Goal: Task Accomplishment & Management: Use online tool/utility

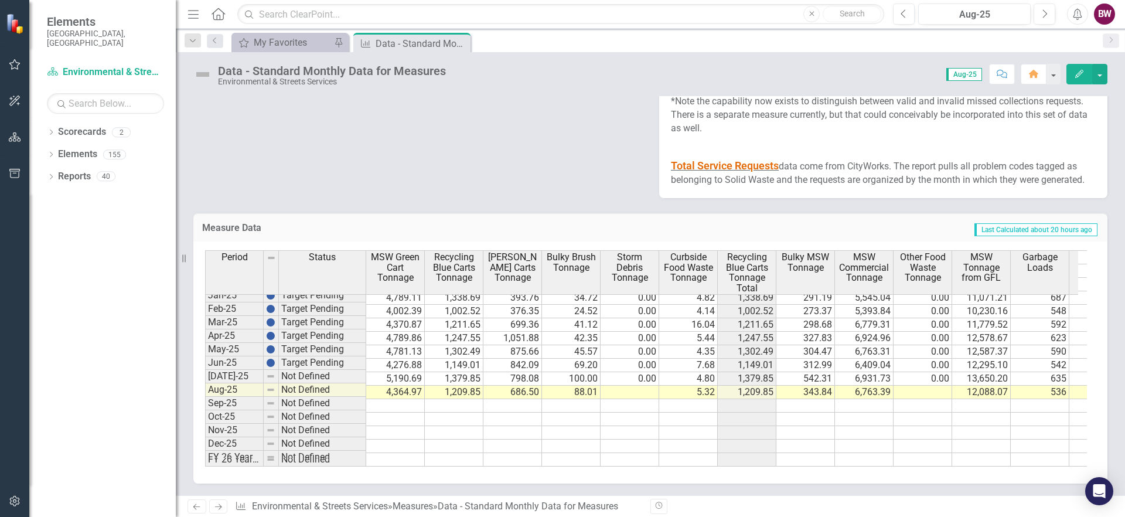
scroll to position [593, 0]
click at [636, 387] on tbody "Jan-24 Target Pending 5,354.36 1,402.26 569.39 43.28 0.00 4.58 1,402.26 334.88 …" at bounding box center [959, 298] width 1509 height 338
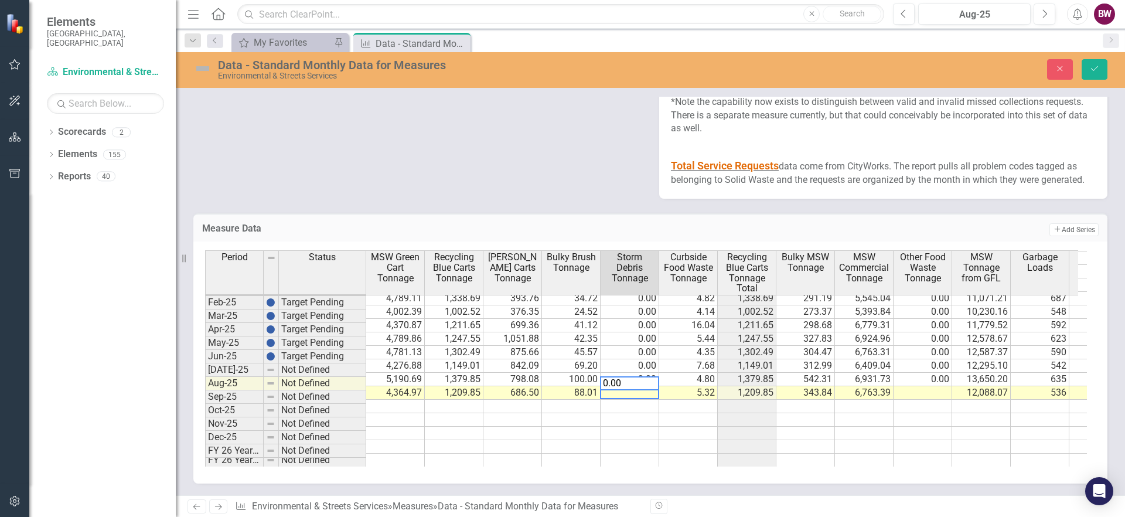
type textarea "0.00"
click at [916, 400] on td at bounding box center [923, 406] width 59 height 13
click at [925, 386] on td at bounding box center [923, 392] width 59 height 13
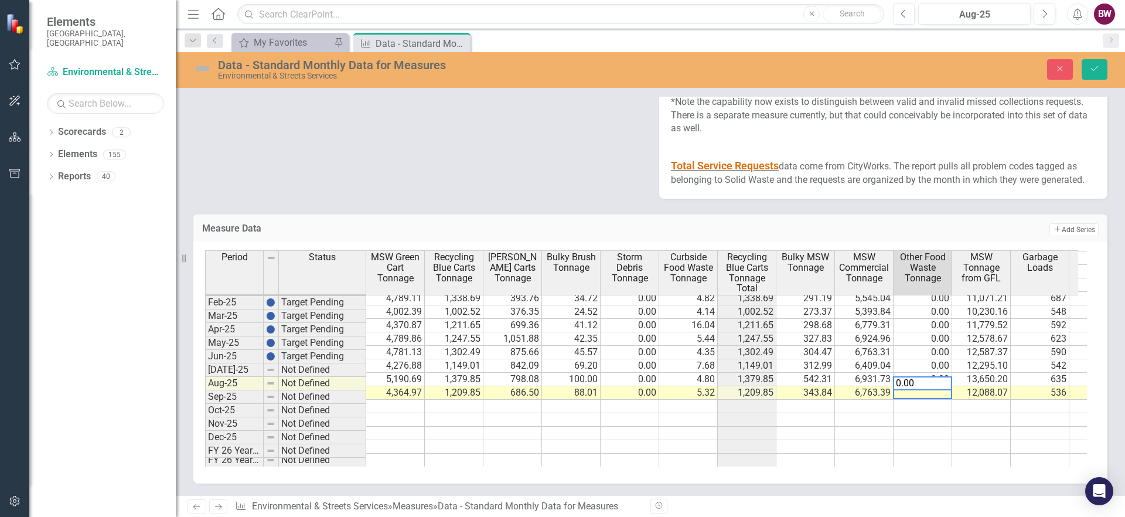
type textarea "536"
click at [1035, 386] on td "536" at bounding box center [1040, 392] width 59 height 13
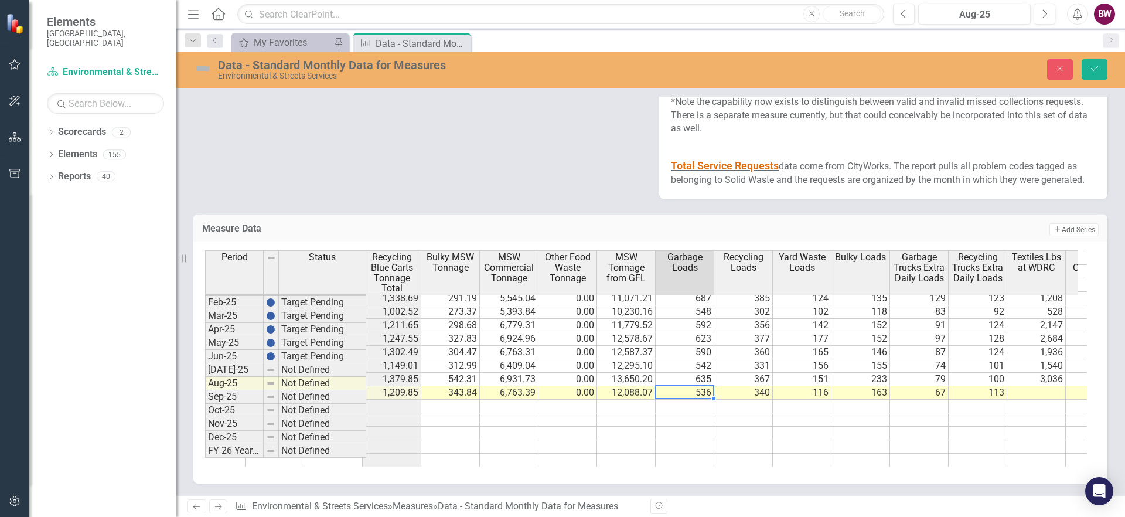
scroll to position [0, 0]
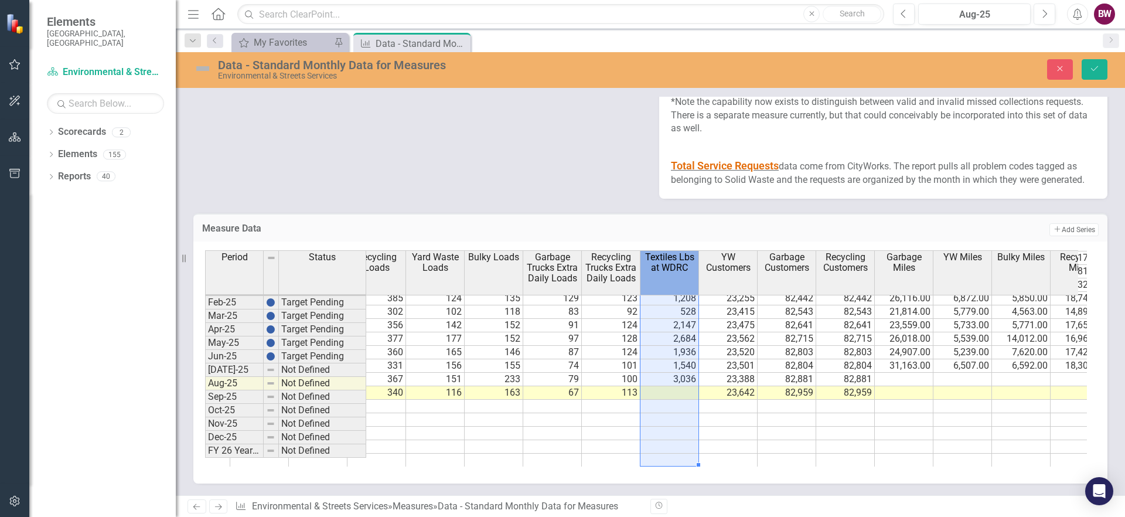
click at [675, 265] on tr "[PERSON_NAME] Carts Tonnage Bulky Brush Tonnage Storm Debris Tonnage Curbside F…" at bounding box center [728, 272] width 1934 height 45
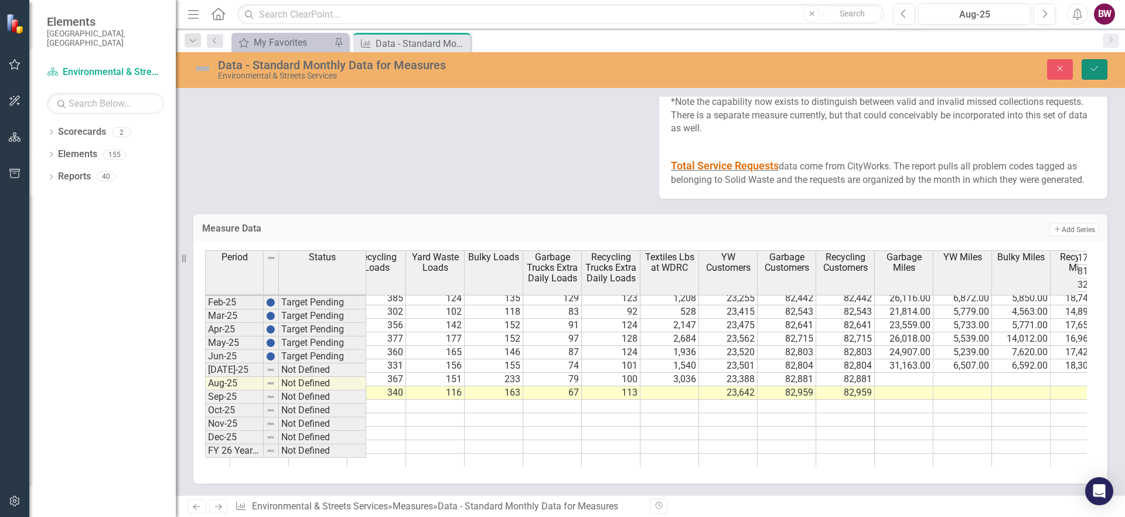
click at [1105, 67] on button "Save" at bounding box center [1095, 69] width 26 height 21
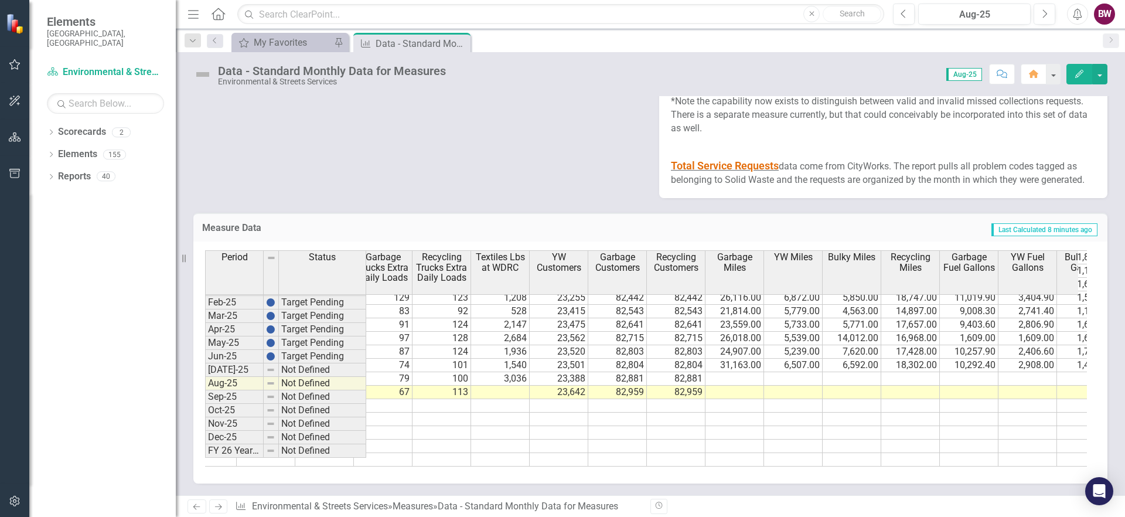
scroll to position [0, 807]
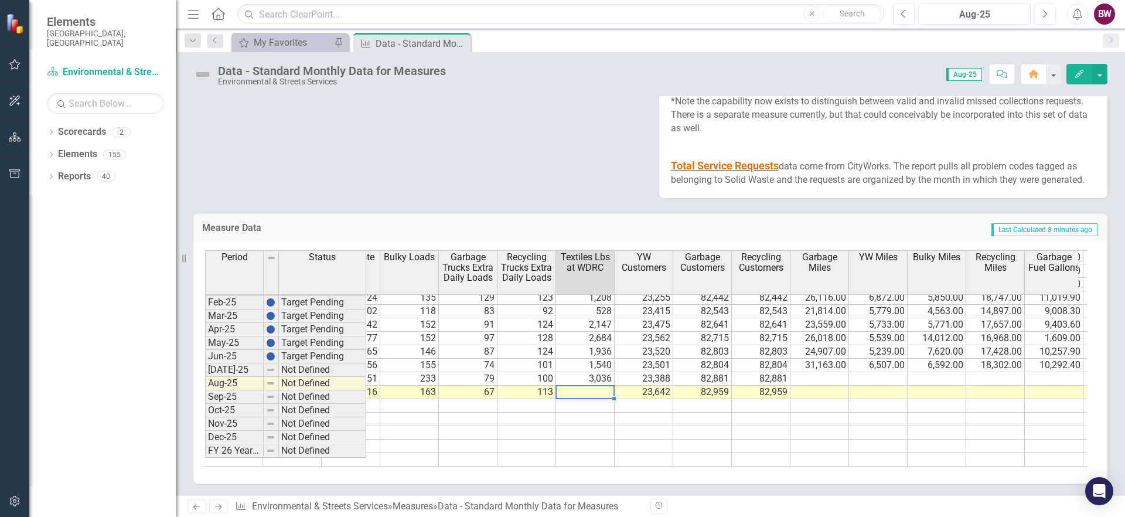
click at [589, 386] on td at bounding box center [585, 392] width 59 height 13
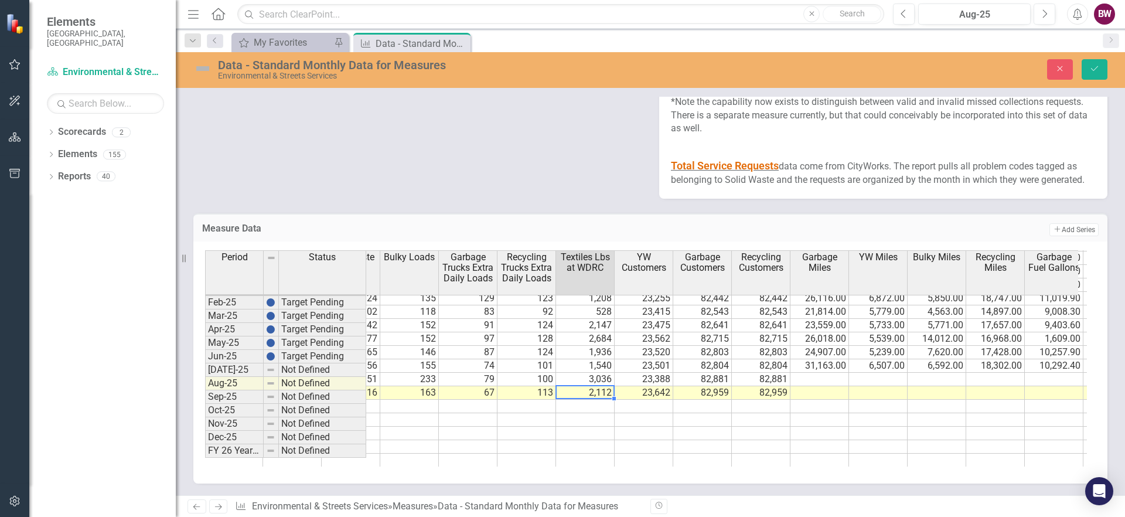
type textarea "2112"
drag, startPoint x: 1093, startPoint y: 66, endPoint x: 1085, endPoint y: 70, distance: 9.2
click at [1093, 67] on icon "Save" at bounding box center [1095, 68] width 11 height 8
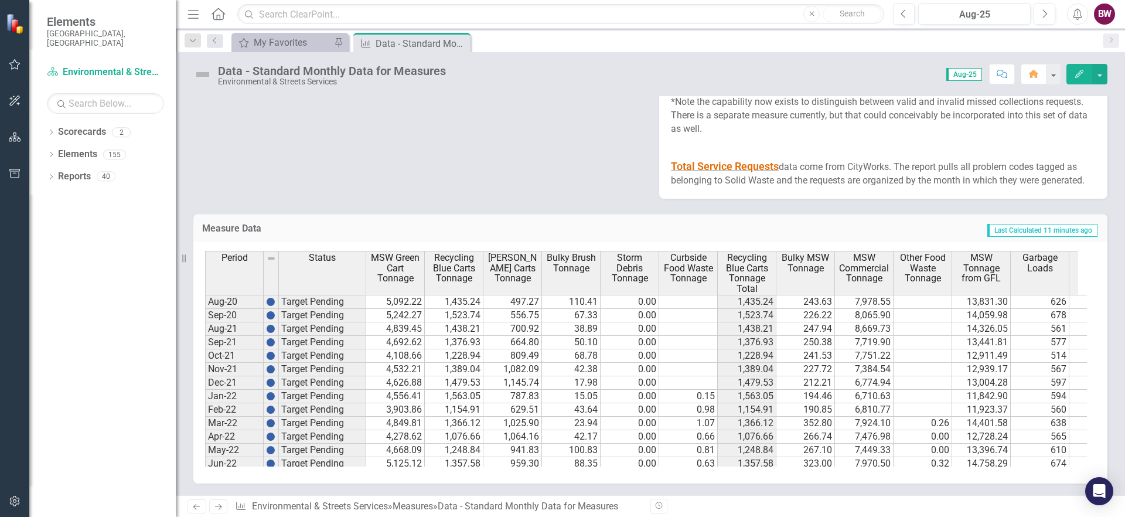
scroll to position [2012, 0]
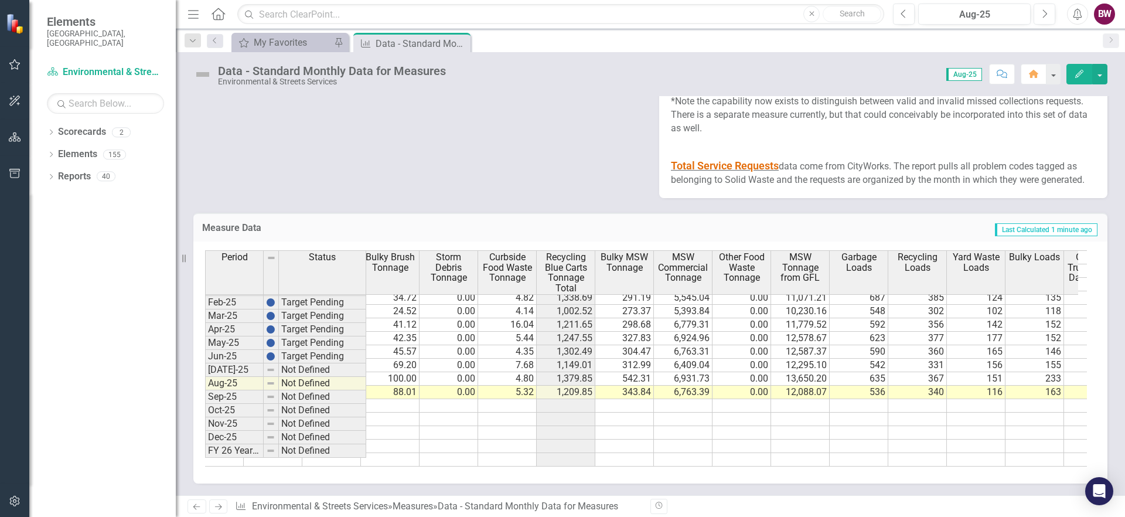
scroll to position [0, 183]
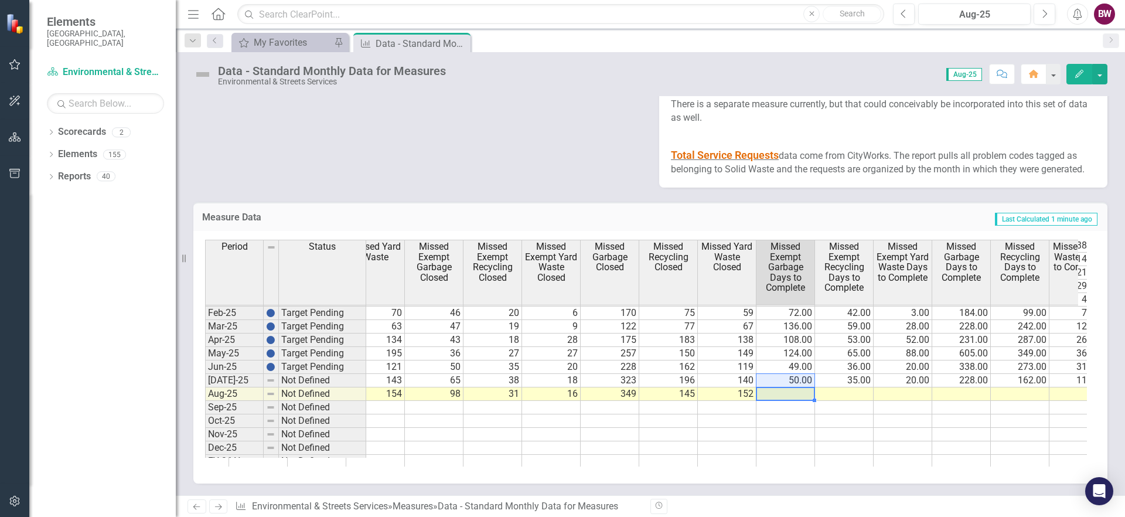
click at [774, 396] on tbody "17,342.00 11,561.70 2,549.70 1,400.40 9,011.80 48 26 6 152 122 65 50 27 6 205 1…" at bounding box center [727, 300] width 1934 height 338
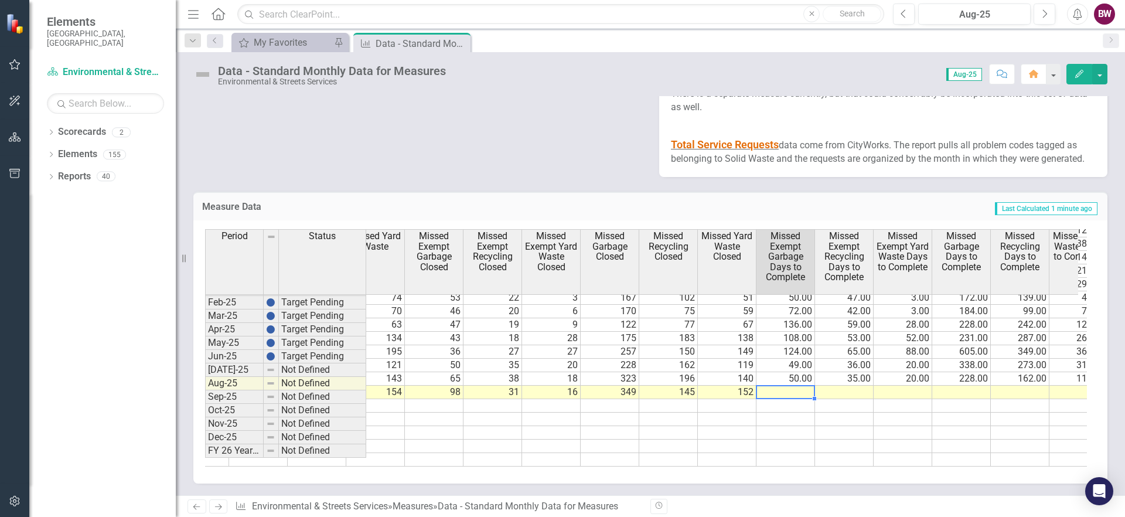
click at [773, 399] on td at bounding box center [786, 392] width 59 height 13
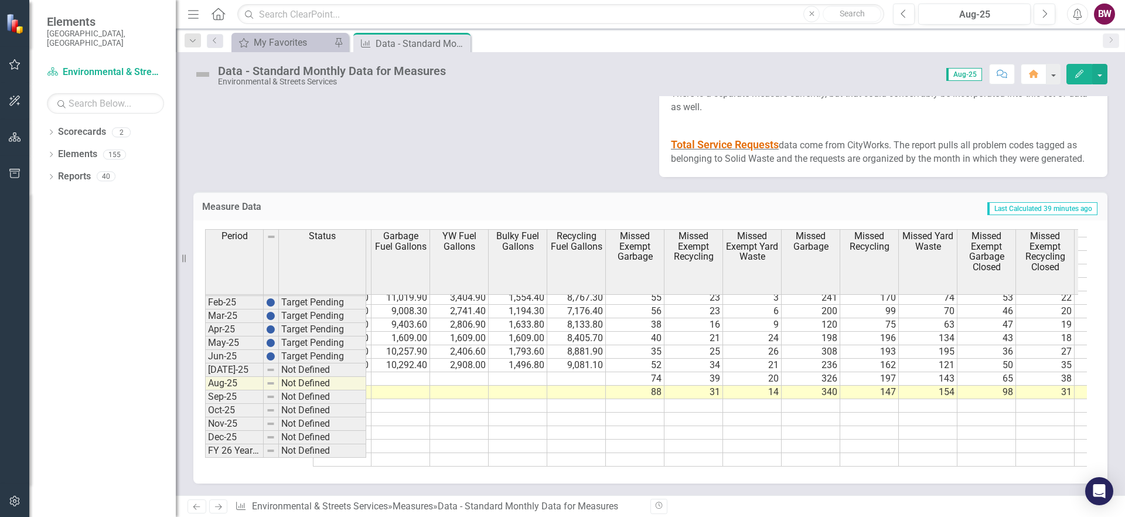
scroll to position [0, 1326]
